Goal: Navigation & Orientation: Find specific page/section

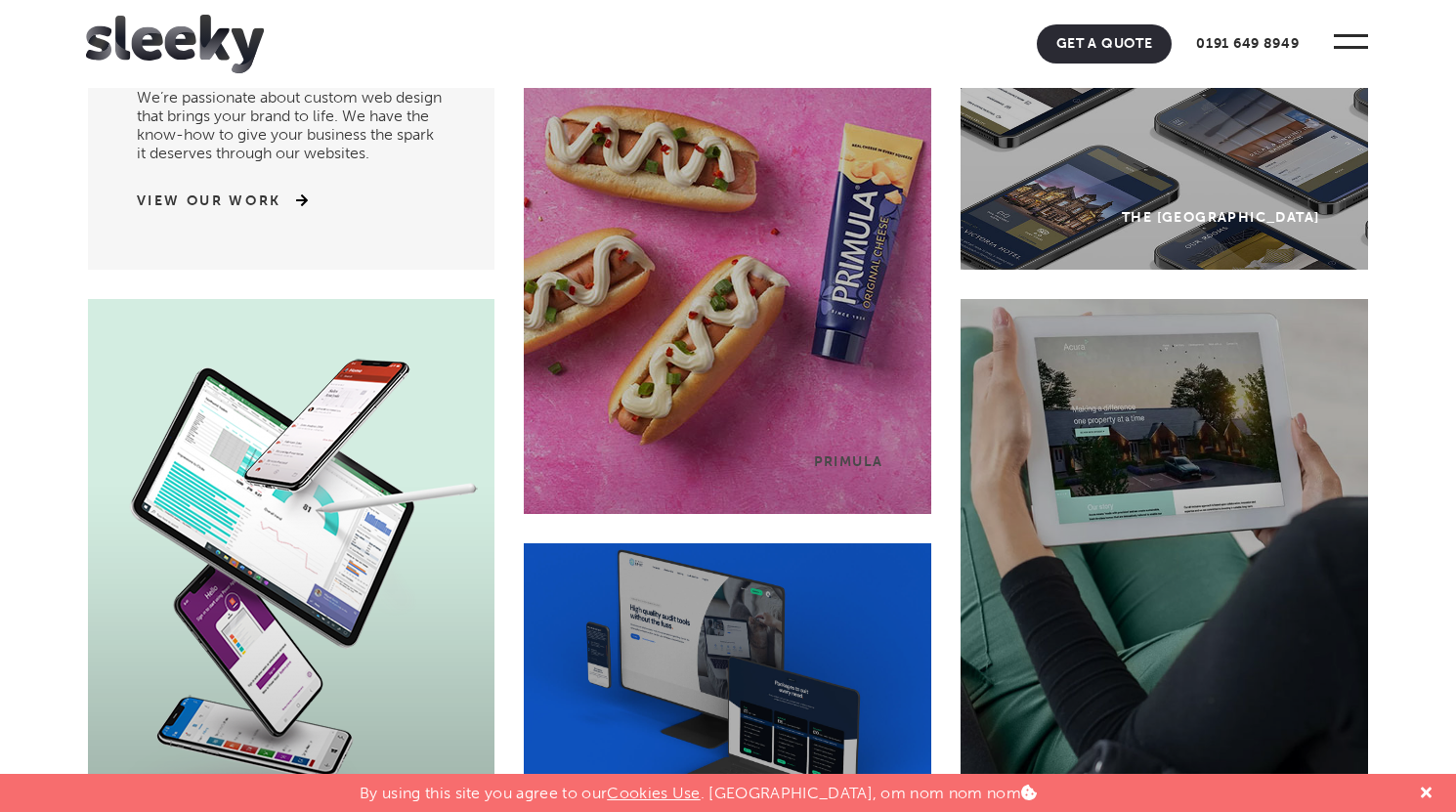
scroll to position [200, 0]
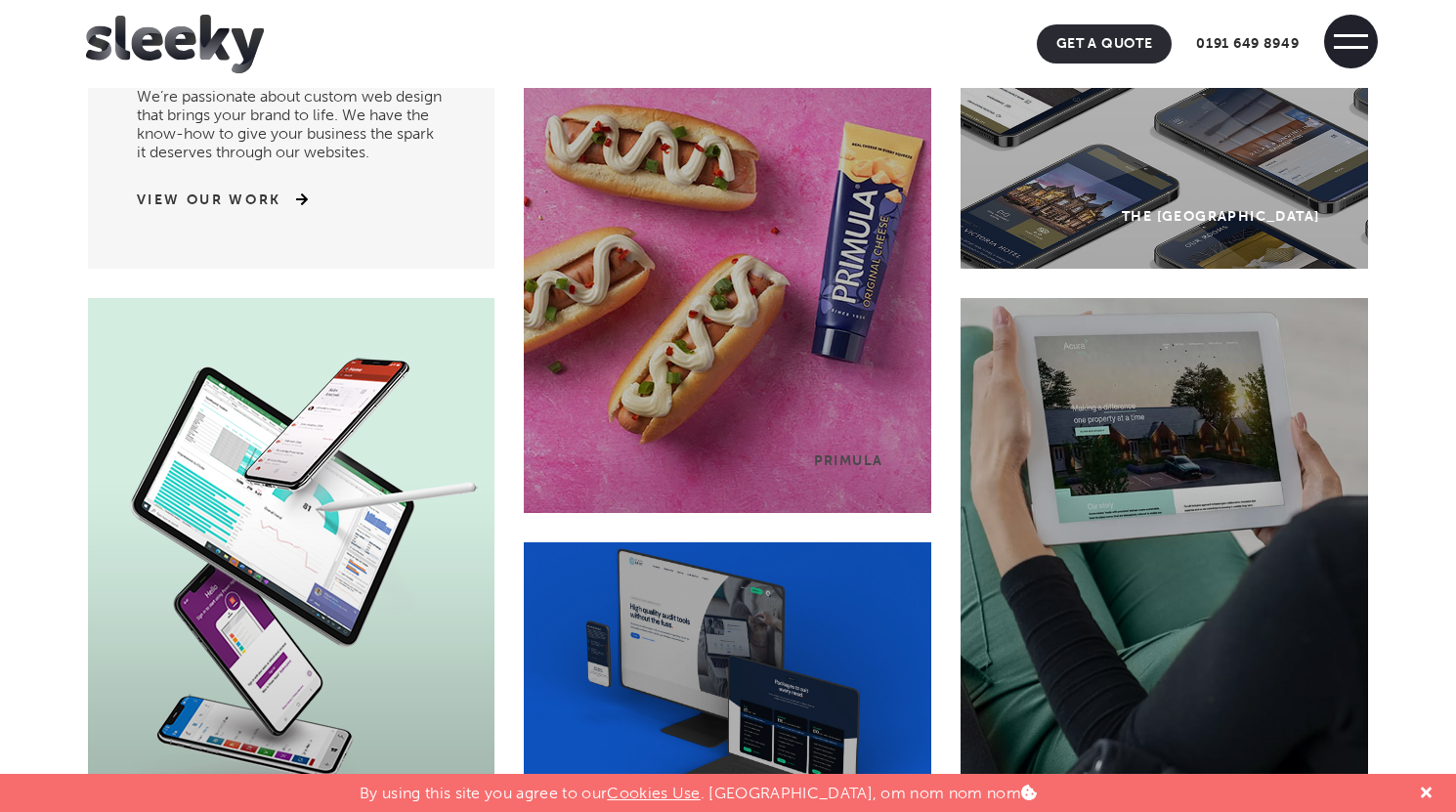
click at [1352, 47] on span at bounding box center [1352, 47] width 35 height 3
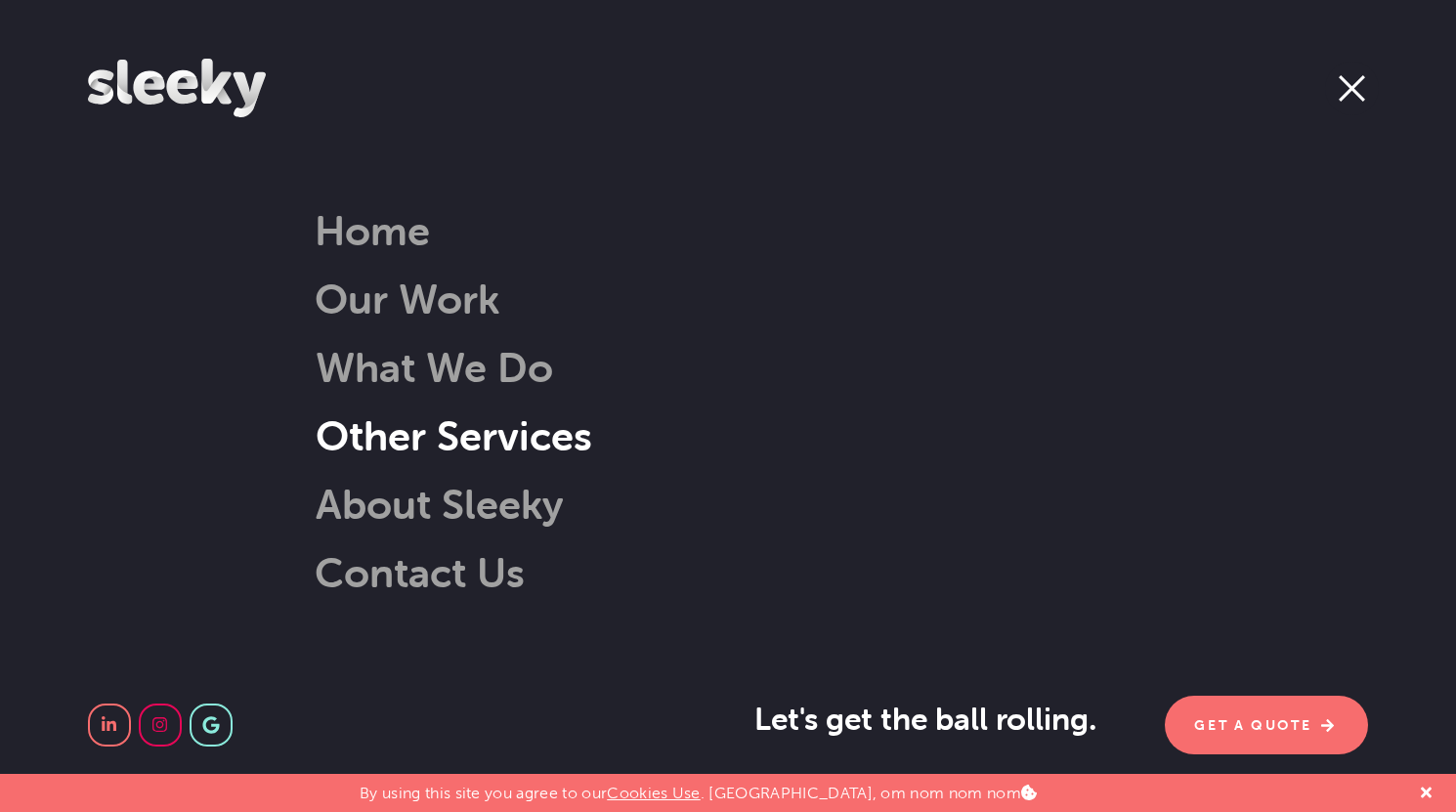
click at [503, 434] on link "Other Services" at bounding box center [429, 435] width 326 height 50
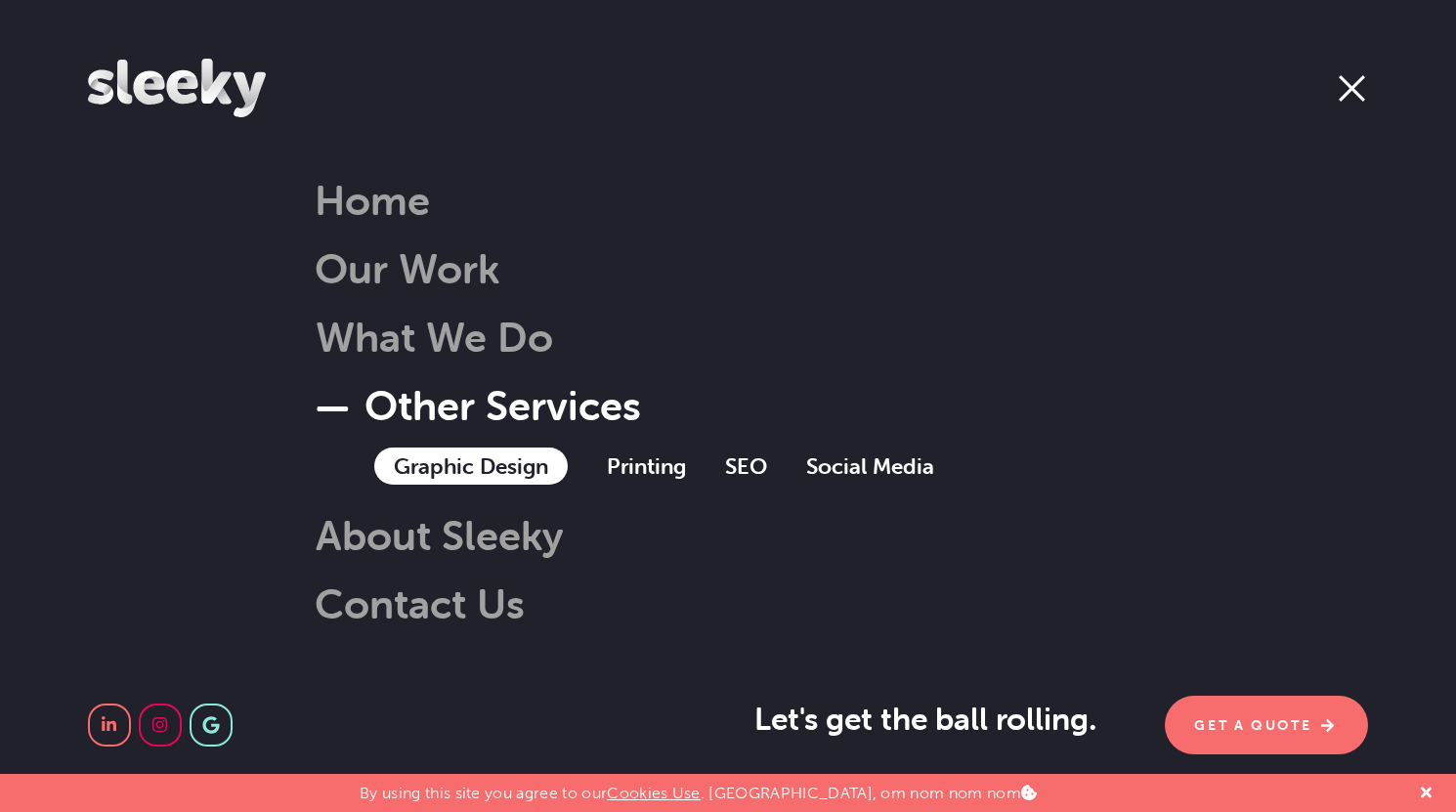
click at [499, 467] on link "Graphic Design" at bounding box center [471, 466] width 193 height 37
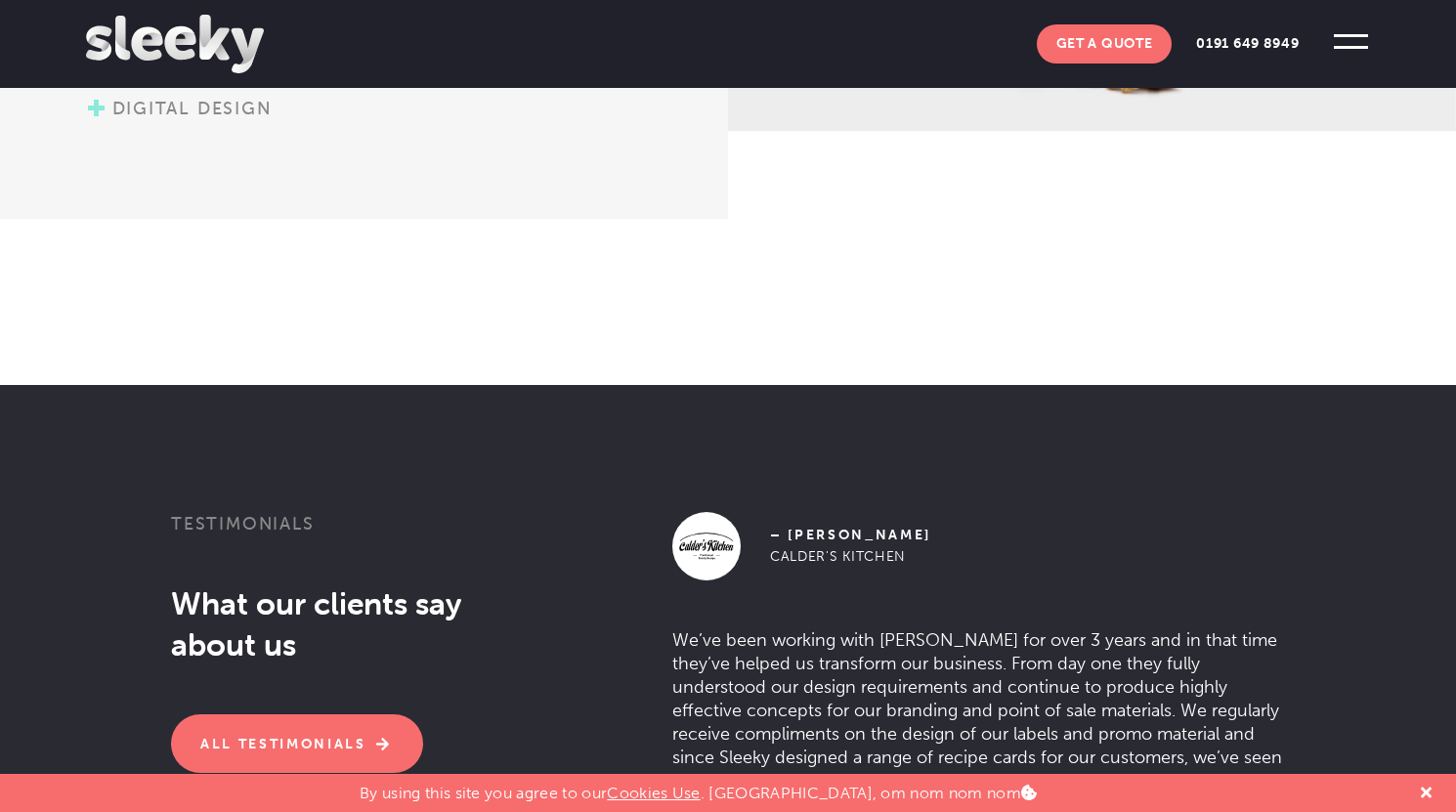
scroll to position [3129, 0]
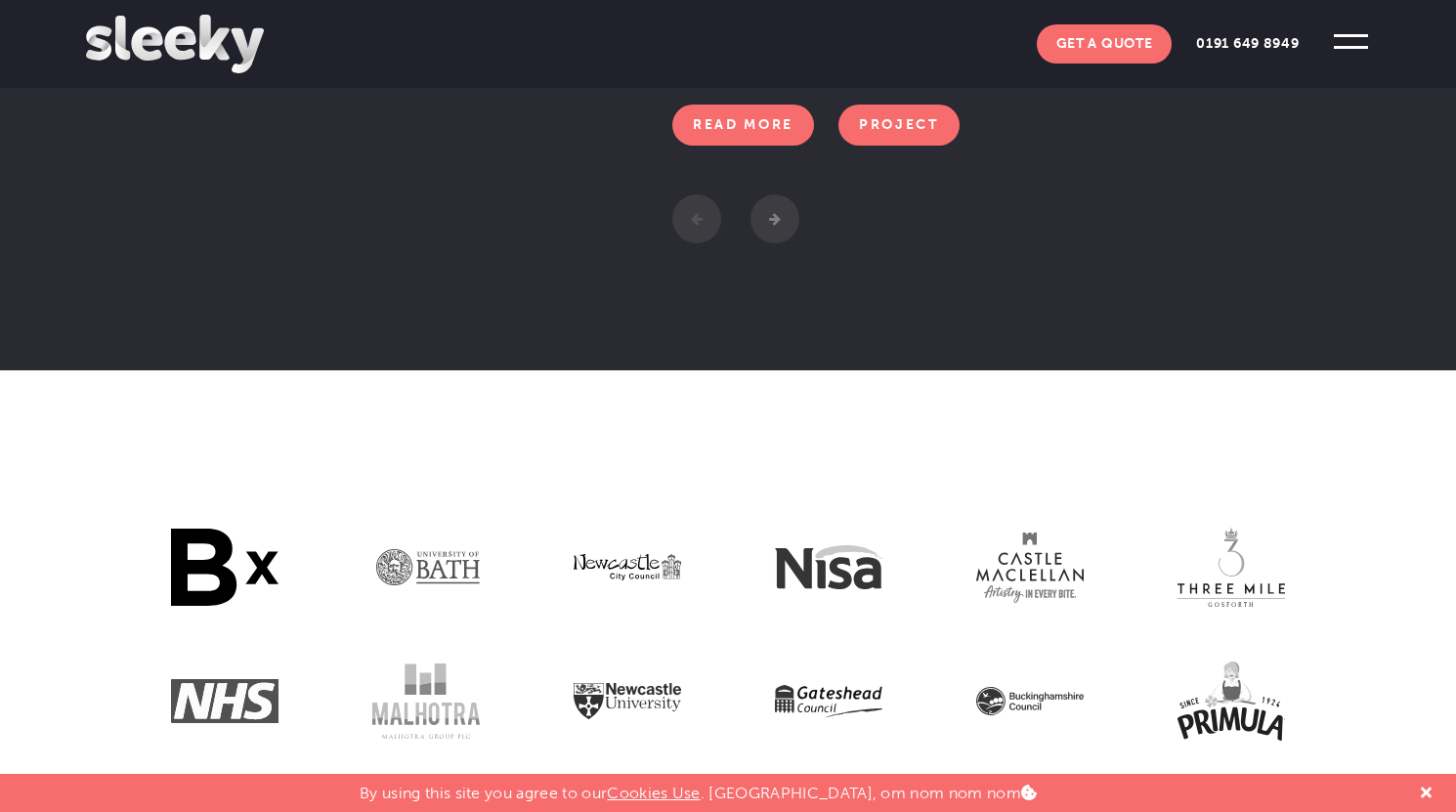
click at [1338, 46] on span at bounding box center [1352, 47] width 35 height 3
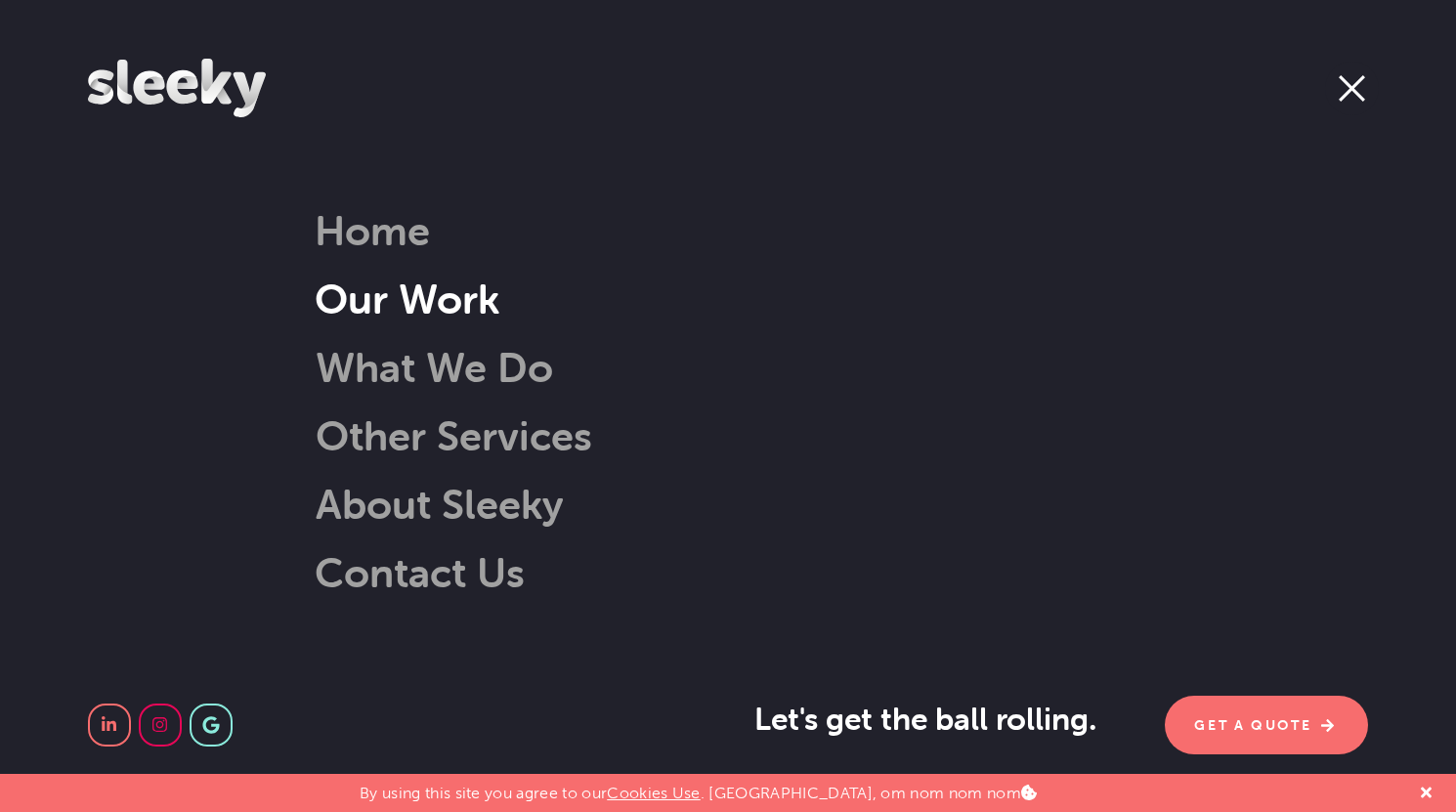
click at [432, 287] on link "Our Work" at bounding box center [406, 299] width 184 height 50
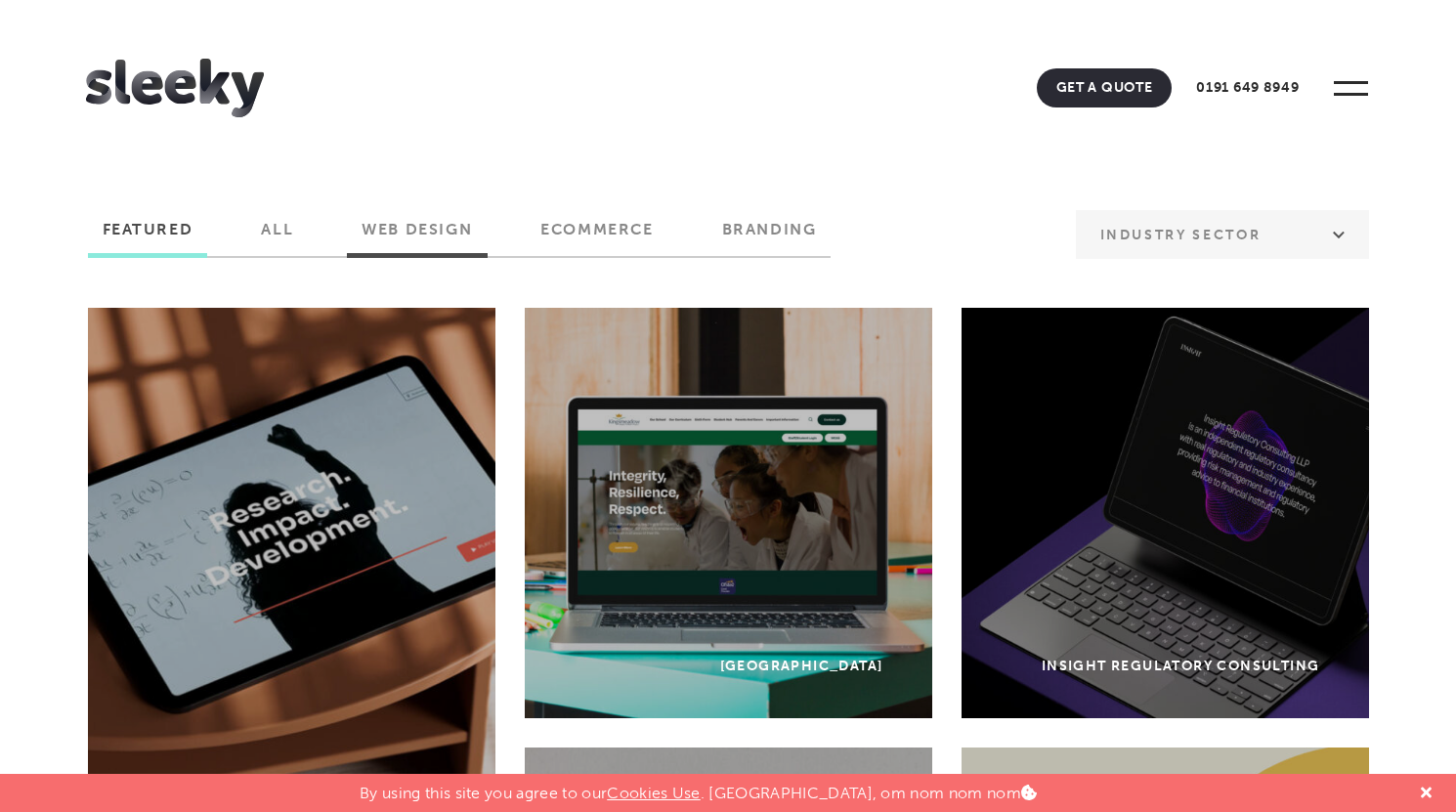
click at [422, 233] on label "Web Design" at bounding box center [417, 237] width 140 height 34
click at [0, 0] on input "Web Design" at bounding box center [0, 0] width 0 height 0
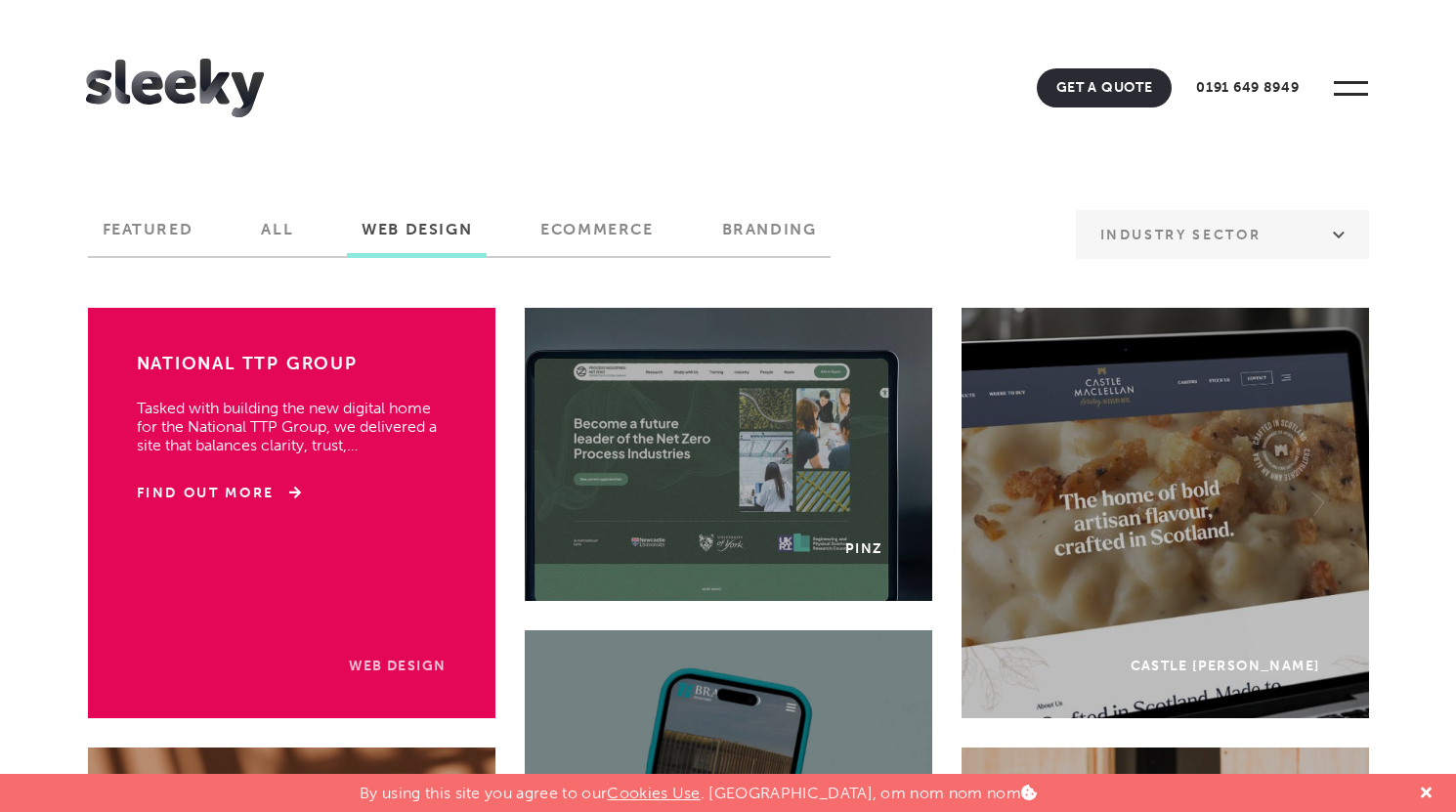
click at [393, 661] on link "Web Design" at bounding box center [397, 665] width 98 height 17
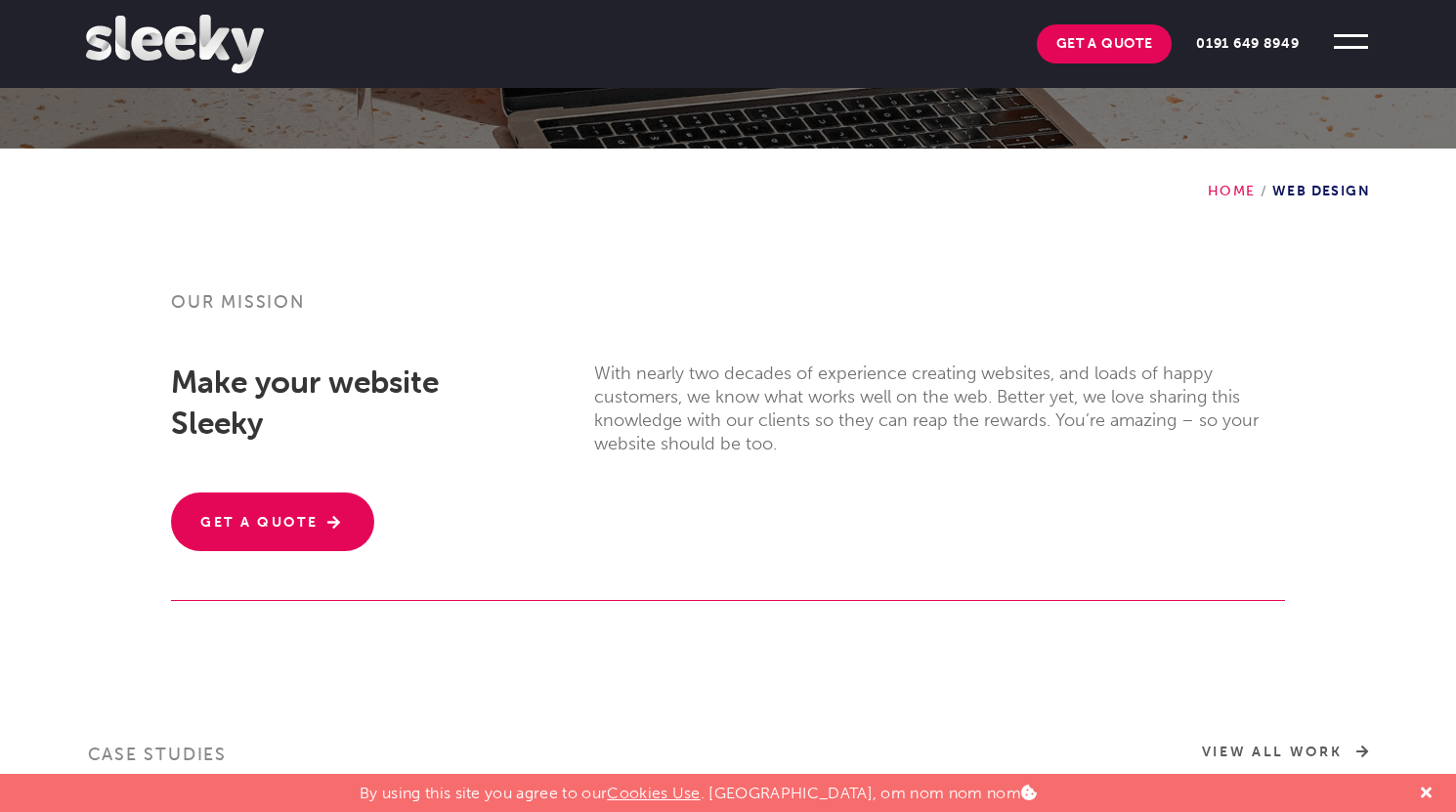
scroll to position [383, 0]
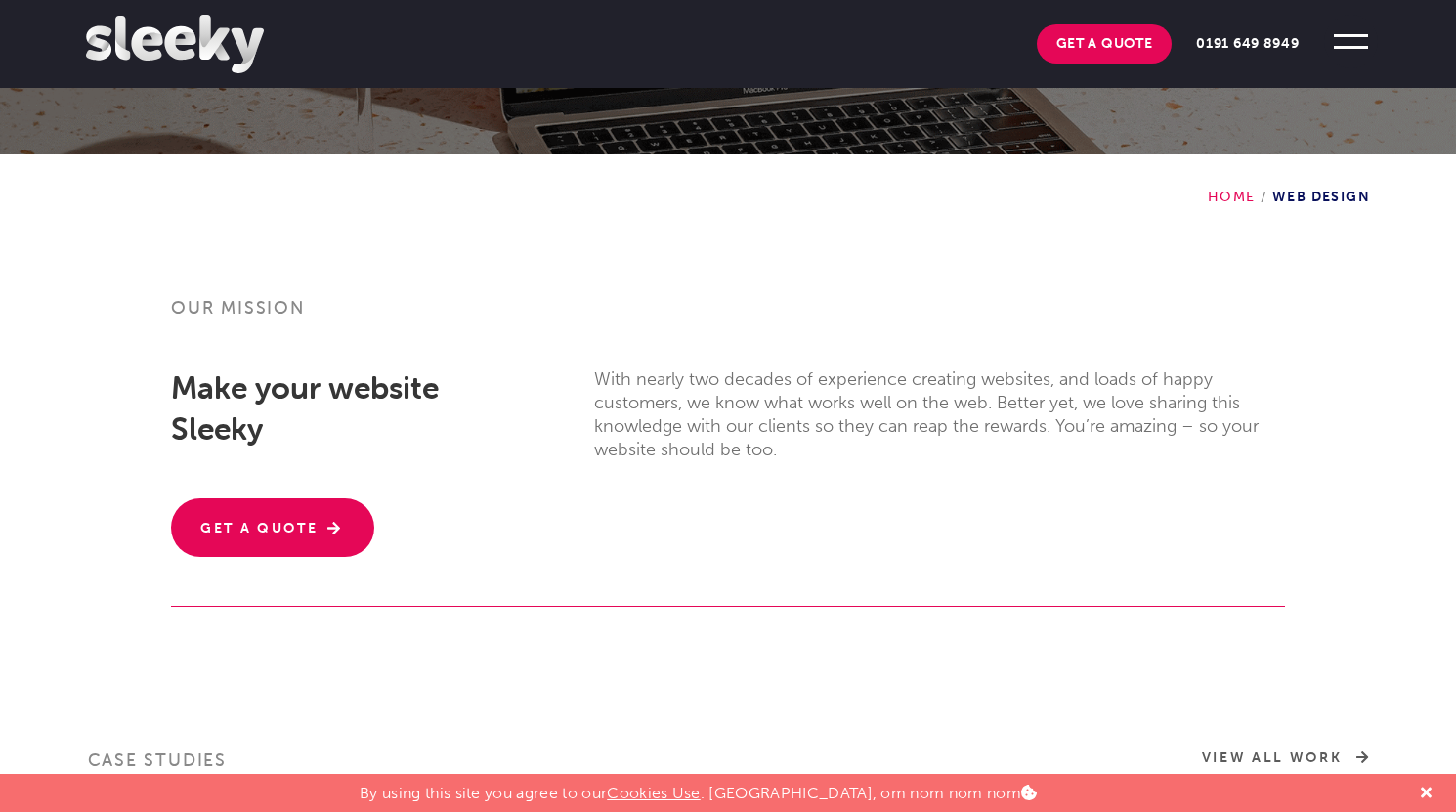
click at [1349, 41] on span at bounding box center [1352, 41] width 54 height 54
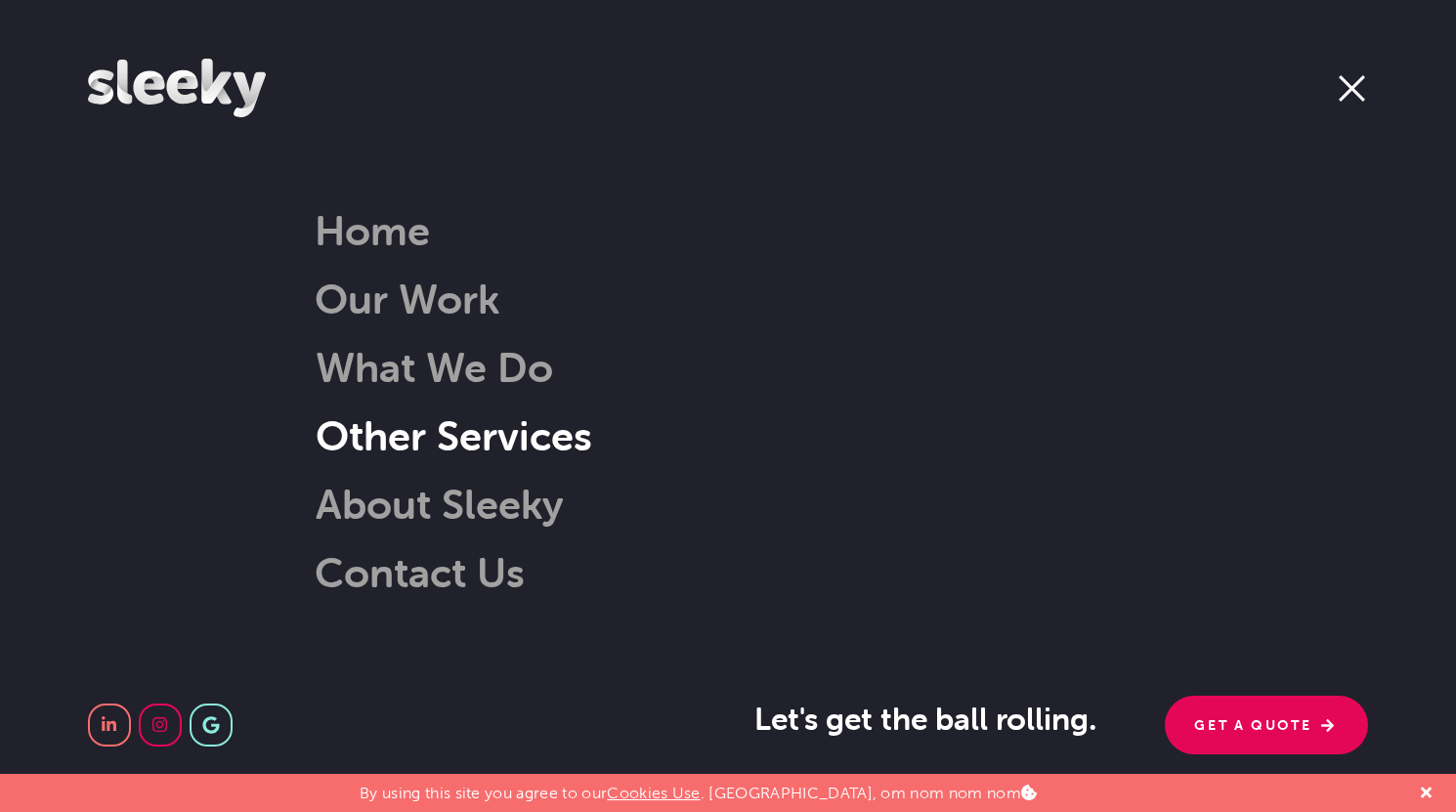
click at [556, 440] on link "Other Services" at bounding box center [429, 435] width 326 height 50
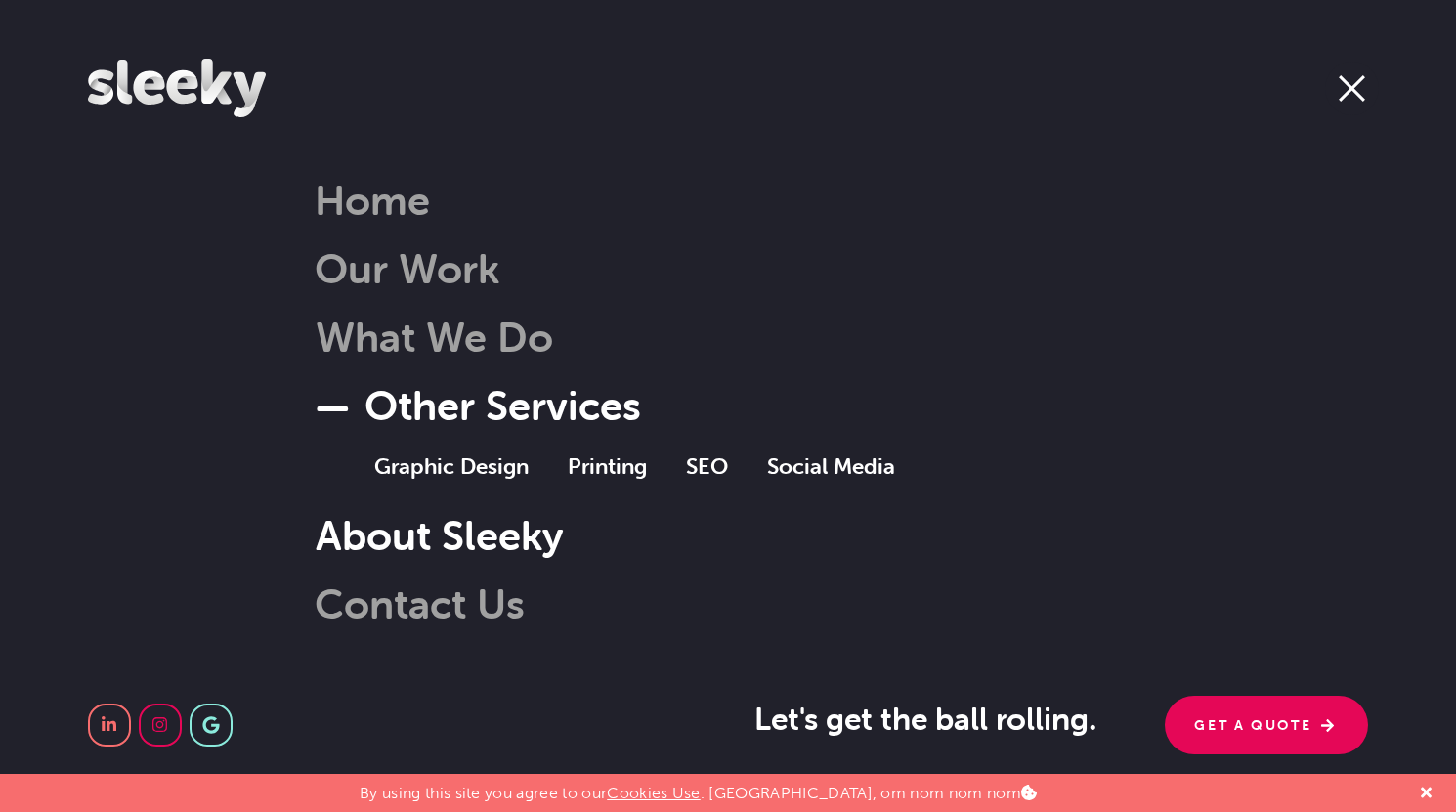
click at [495, 529] on link "About Sleeky" at bounding box center [415, 535] width 298 height 50
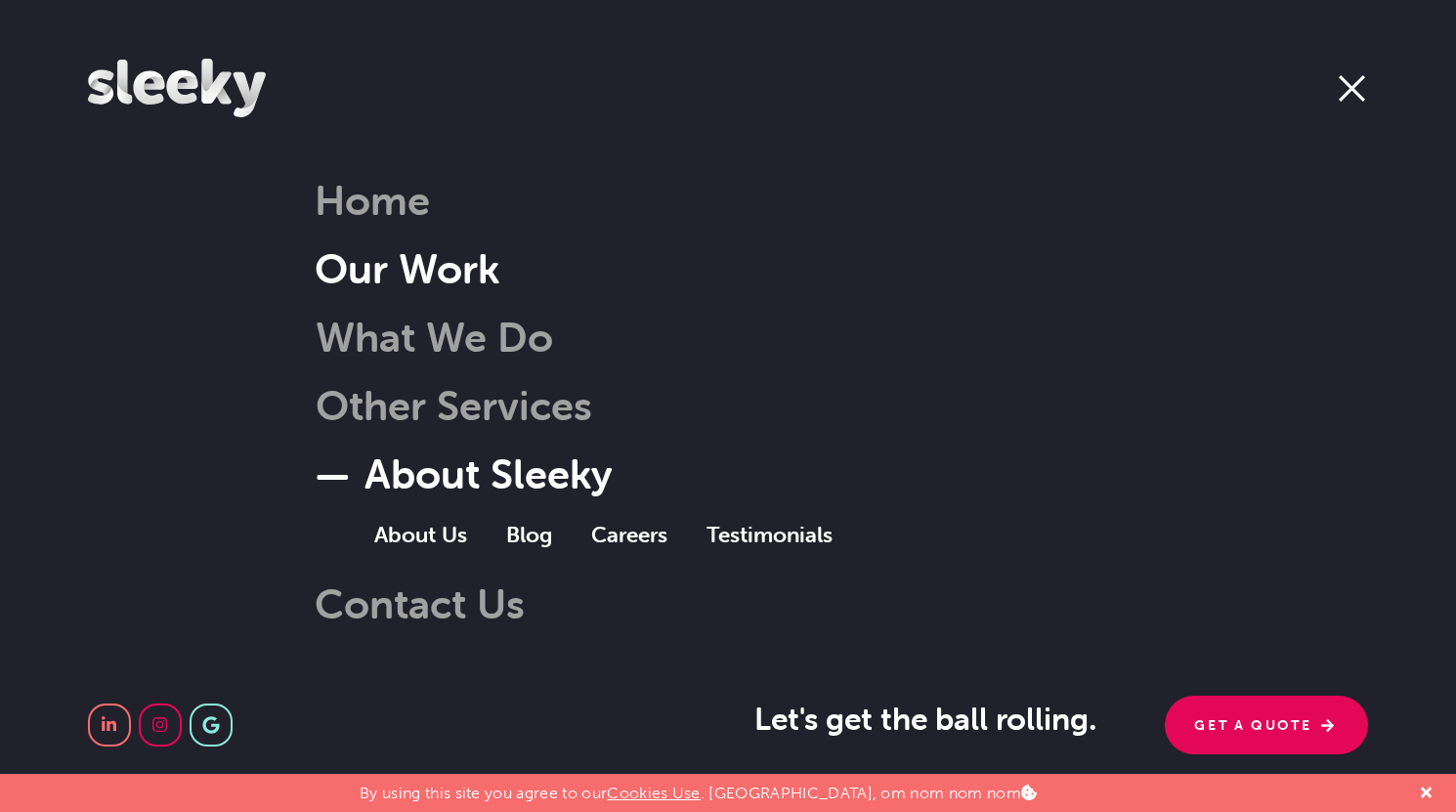
click at [438, 262] on link "Our Work" at bounding box center [406, 268] width 184 height 50
